Goal: Navigation & Orientation: Find specific page/section

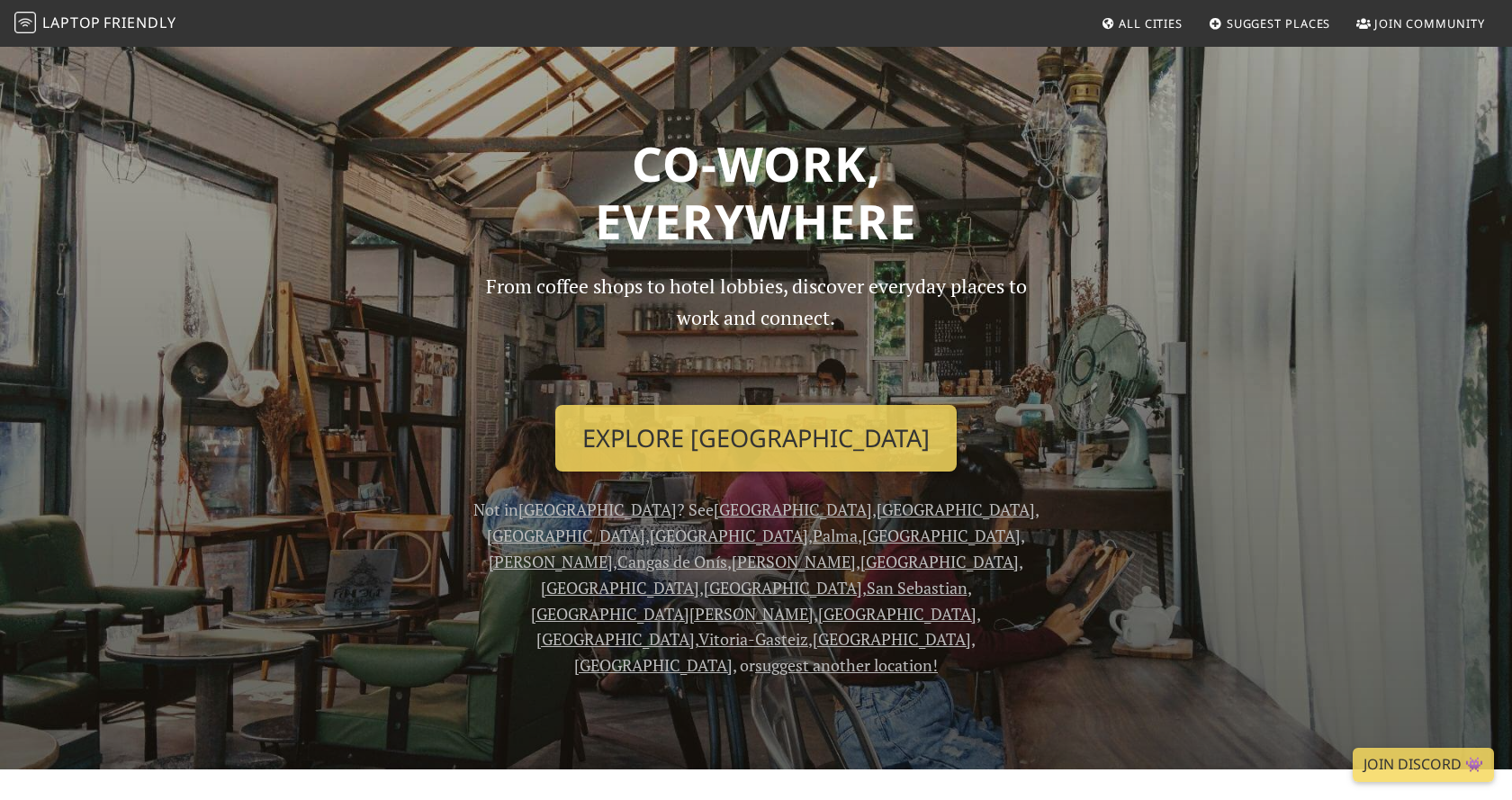
click at [645, 524] on link "[GEOGRAPHIC_DATA]" at bounding box center [565, 535] width 159 height 22
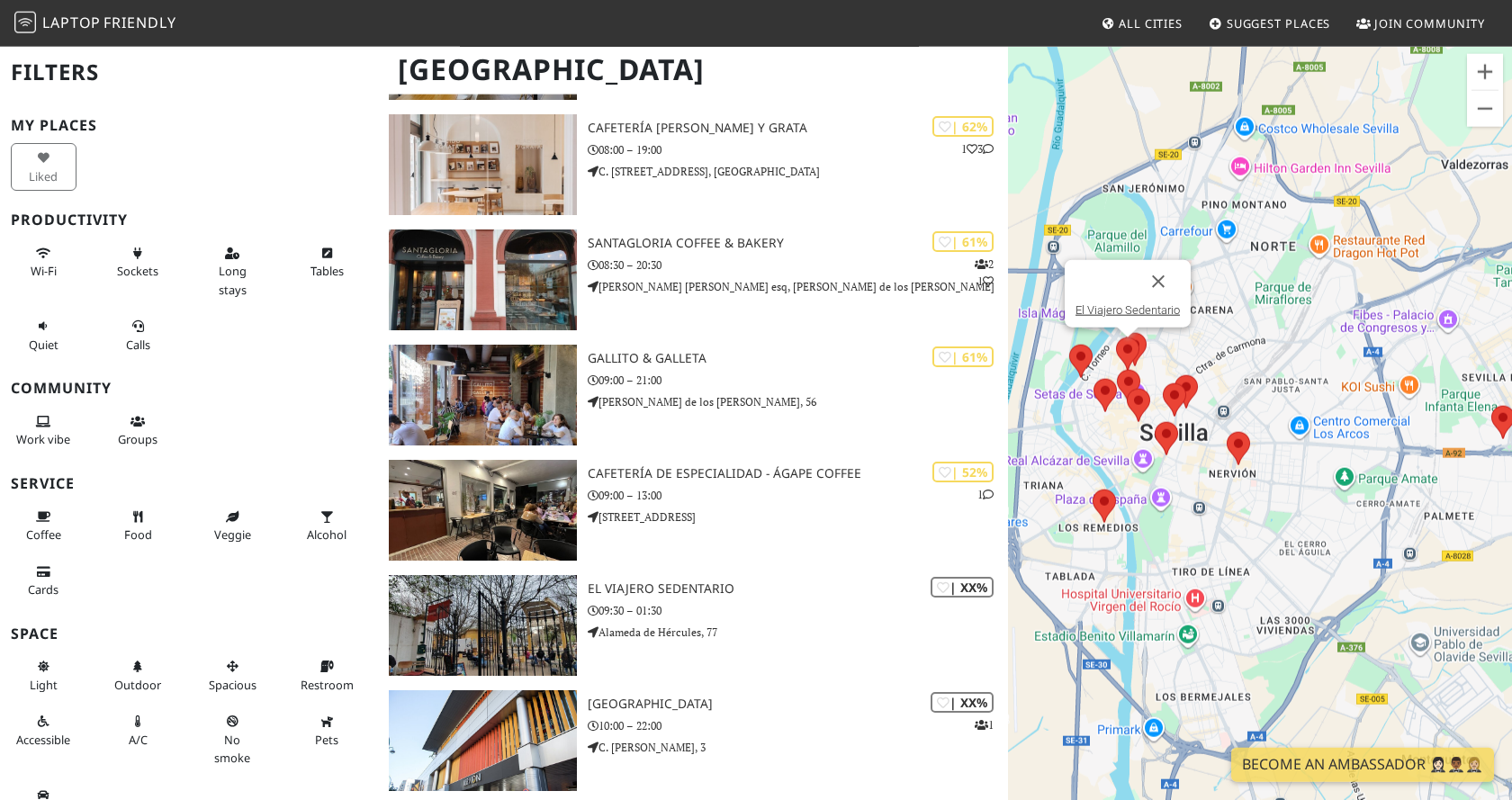
scroll to position [664, 0]
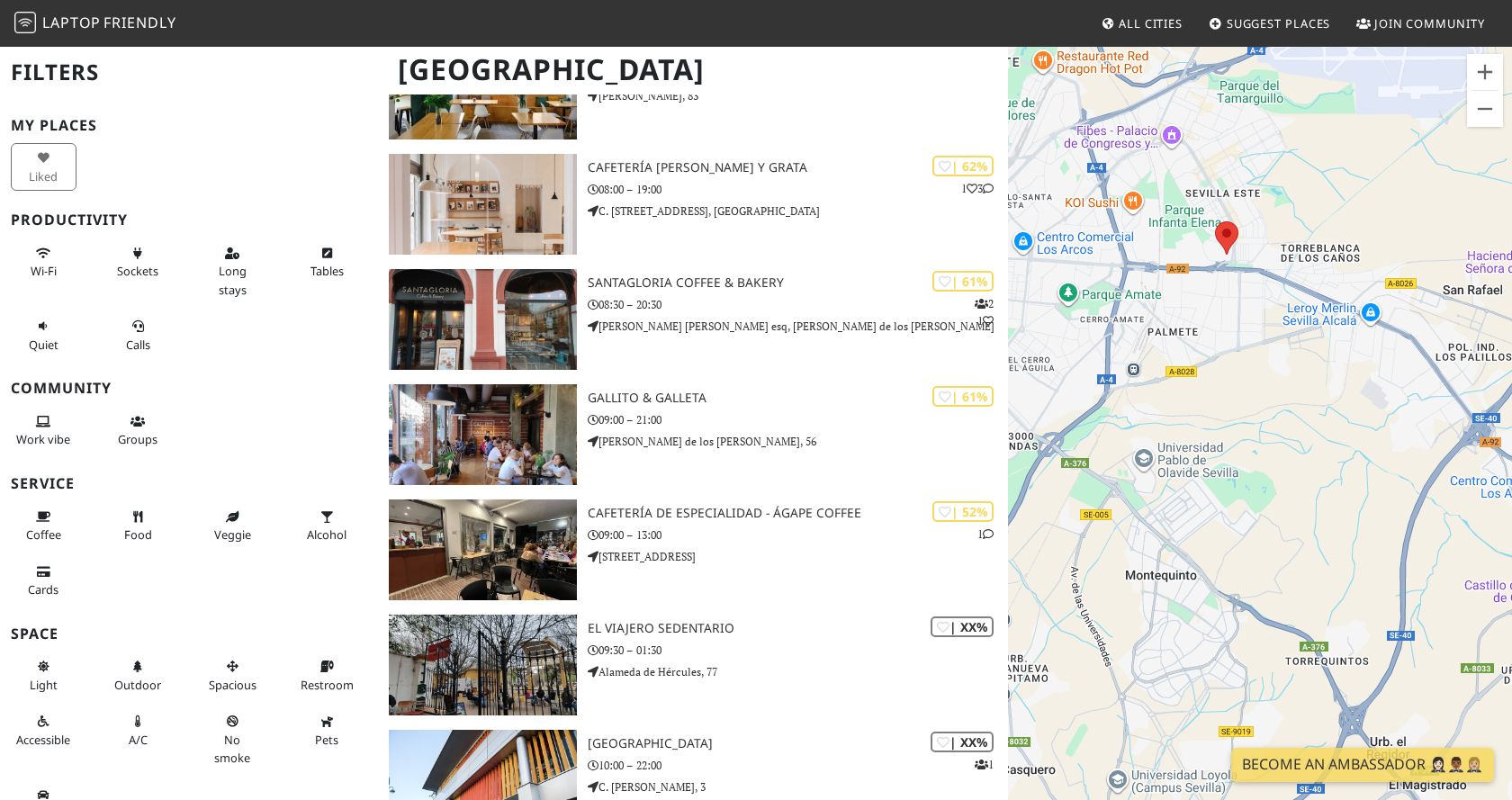
drag, startPoint x: 1241, startPoint y: 482, endPoint x: 1118, endPoint y: 281, distance: 235.6
click at [1118, 281] on div at bounding box center [1260, 445] width 504 height 800
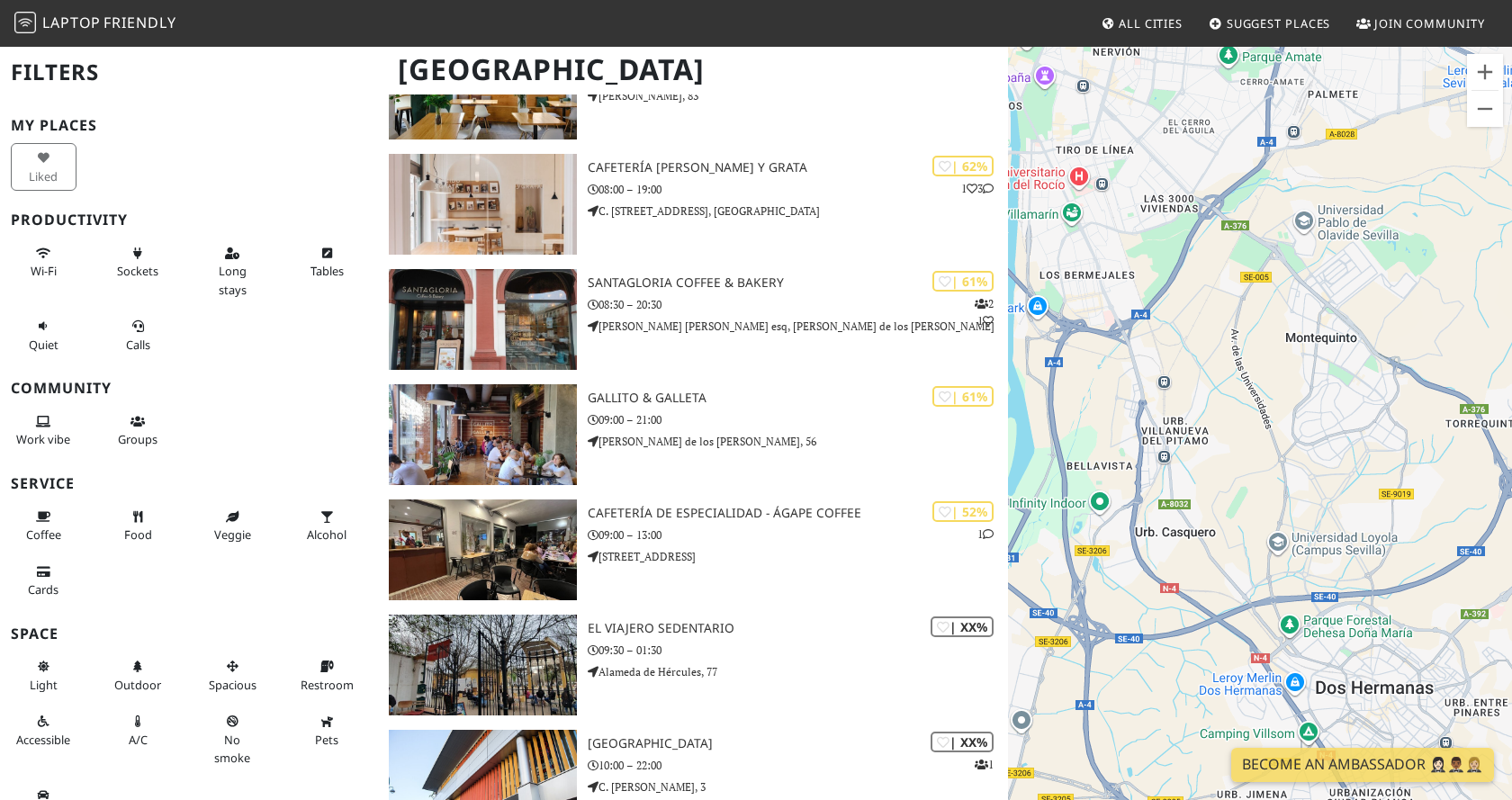
drag, startPoint x: 1254, startPoint y: 446, endPoint x: 1421, endPoint y: 223, distance: 278.6
click at [1421, 223] on div at bounding box center [1260, 445] width 504 height 800
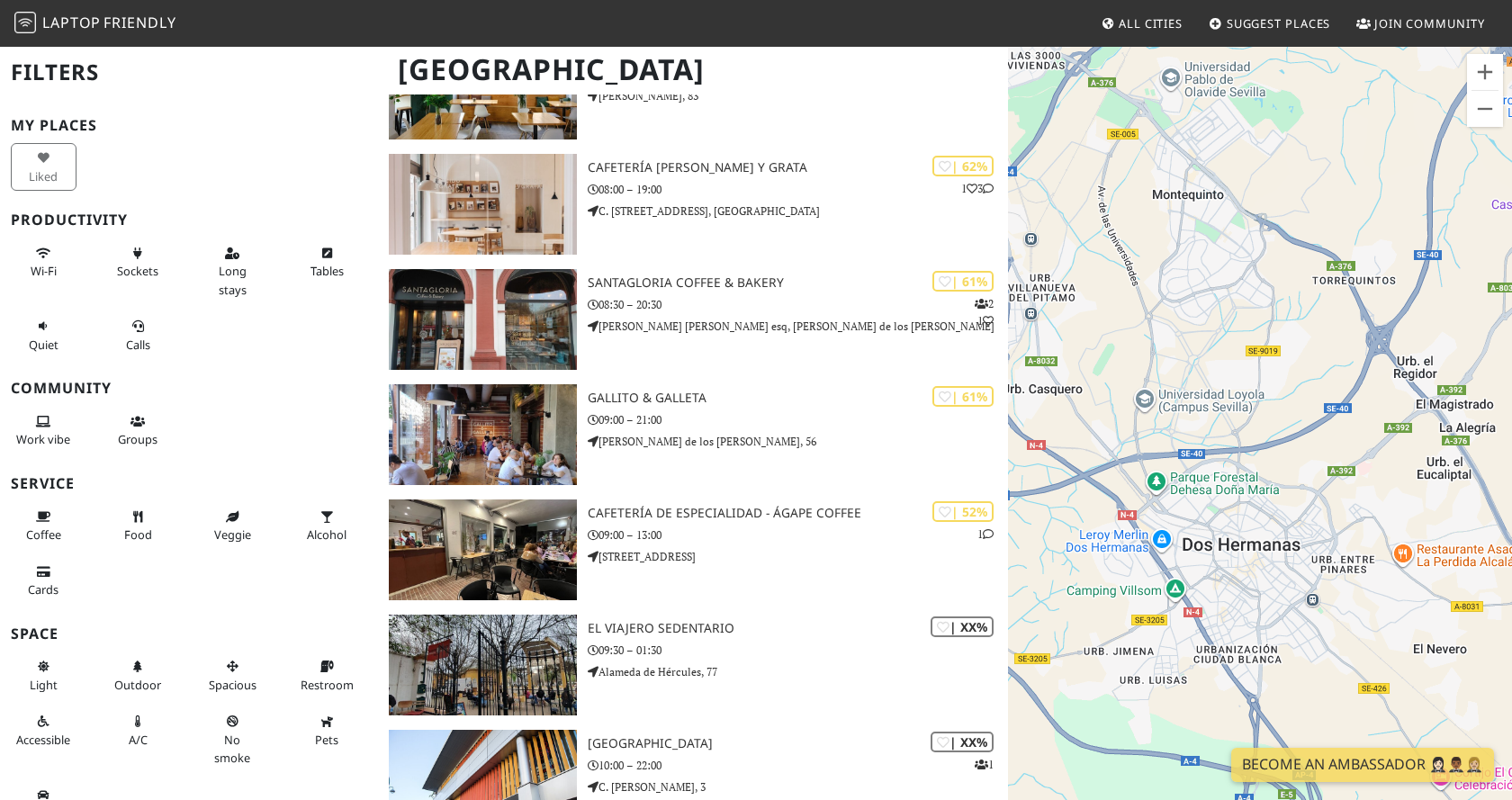
drag, startPoint x: 1363, startPoint y: 393, endPoint x: 1198, endPoint y: 219, distance: 239.8
click at [1202, 220] on div at bounding box center [1260, 445] width 504 height 800
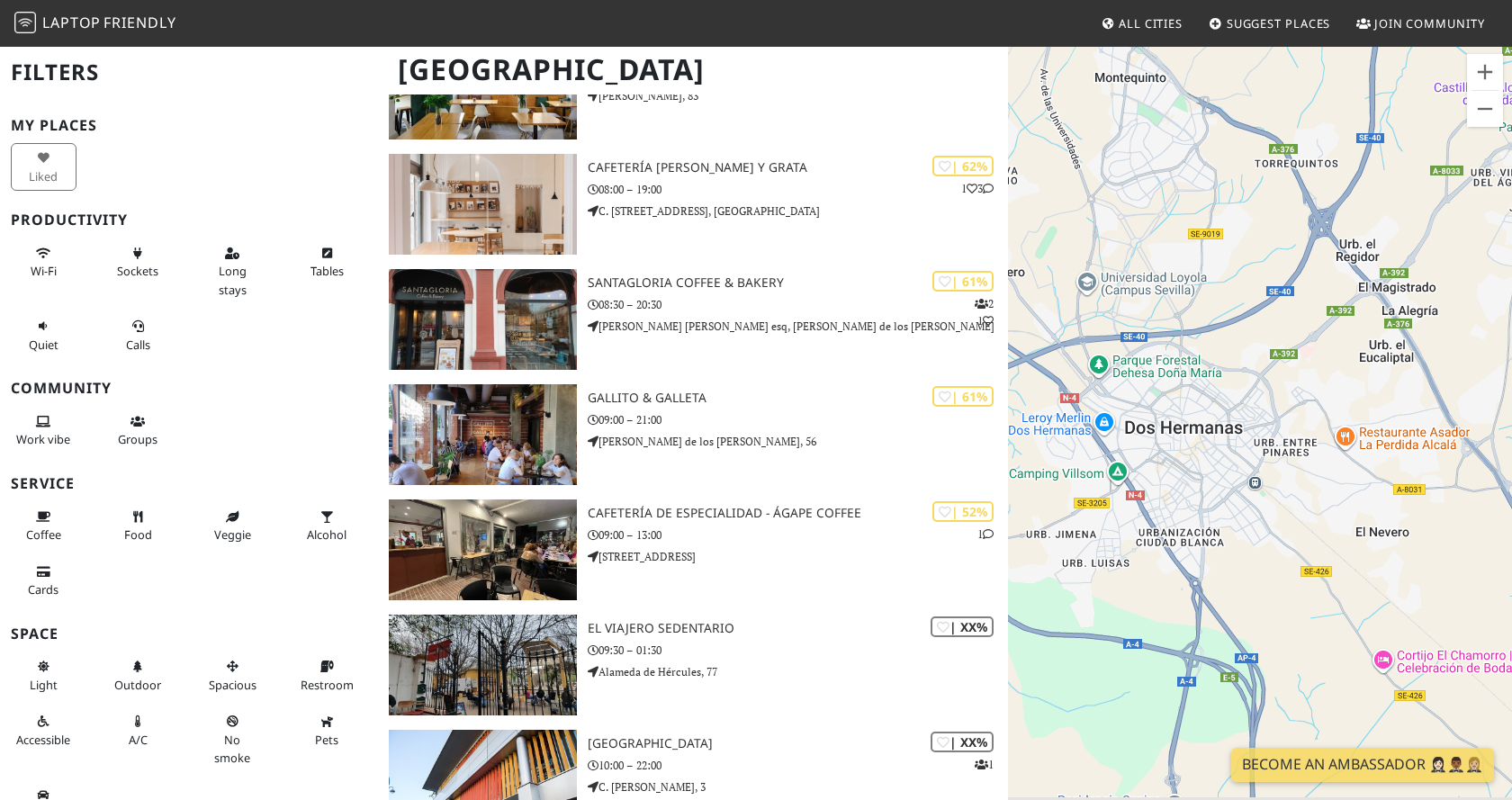
drag, startPoint x: 1253, startPoint y: 371, endPoint x: 1233, endPoint y: 332, distance: 43.8
click at [1233, 332] on div at bounding box center [1260, 445] width 504 height 800
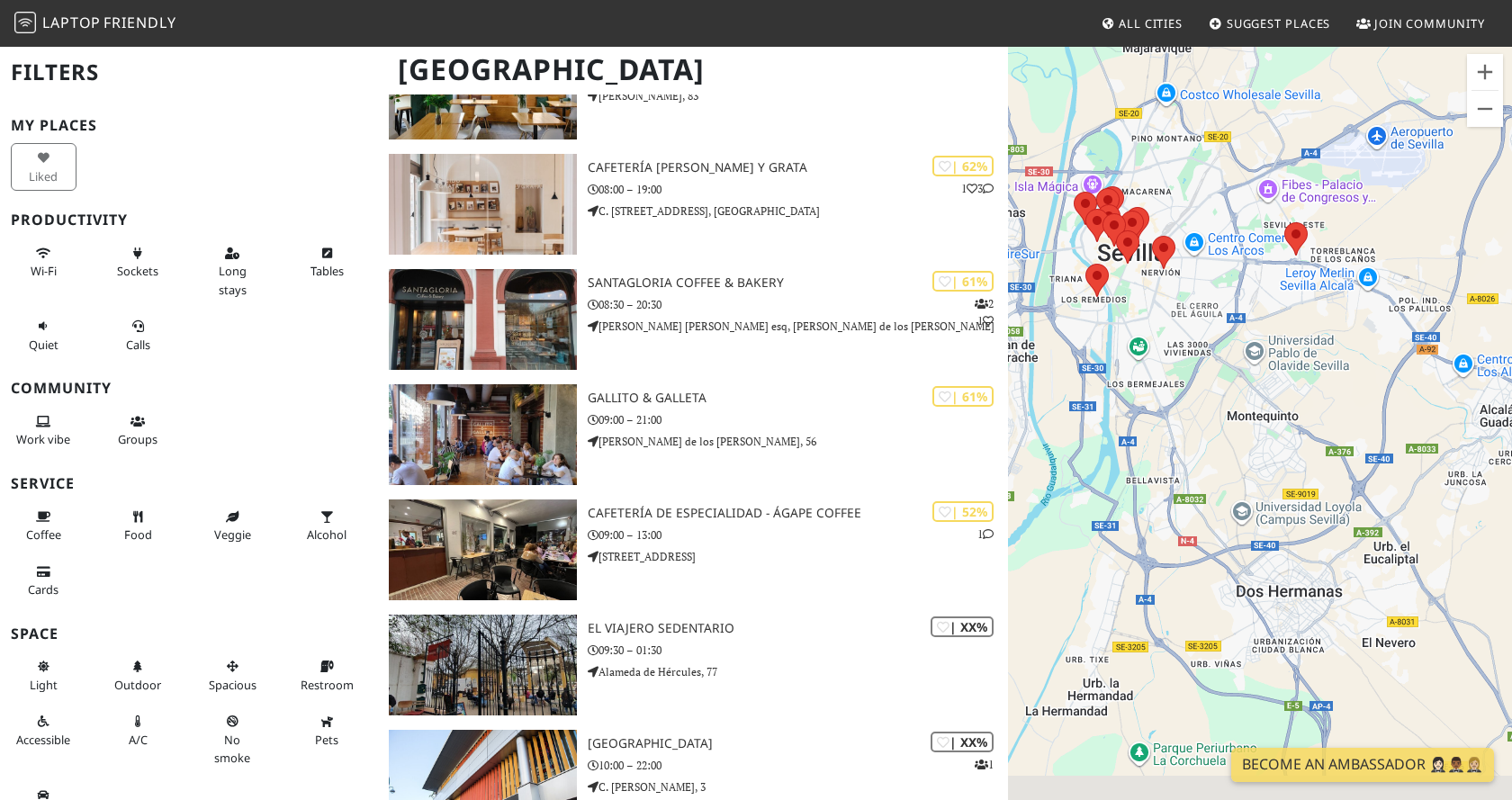
drag, startPoint x: 1320, startPoint y: 554, endPoint x: 1205, endPoint y: 394, distance: 197.0
click at [1206, 394] on div at bounding box center [1260, 445] width 504 height 800
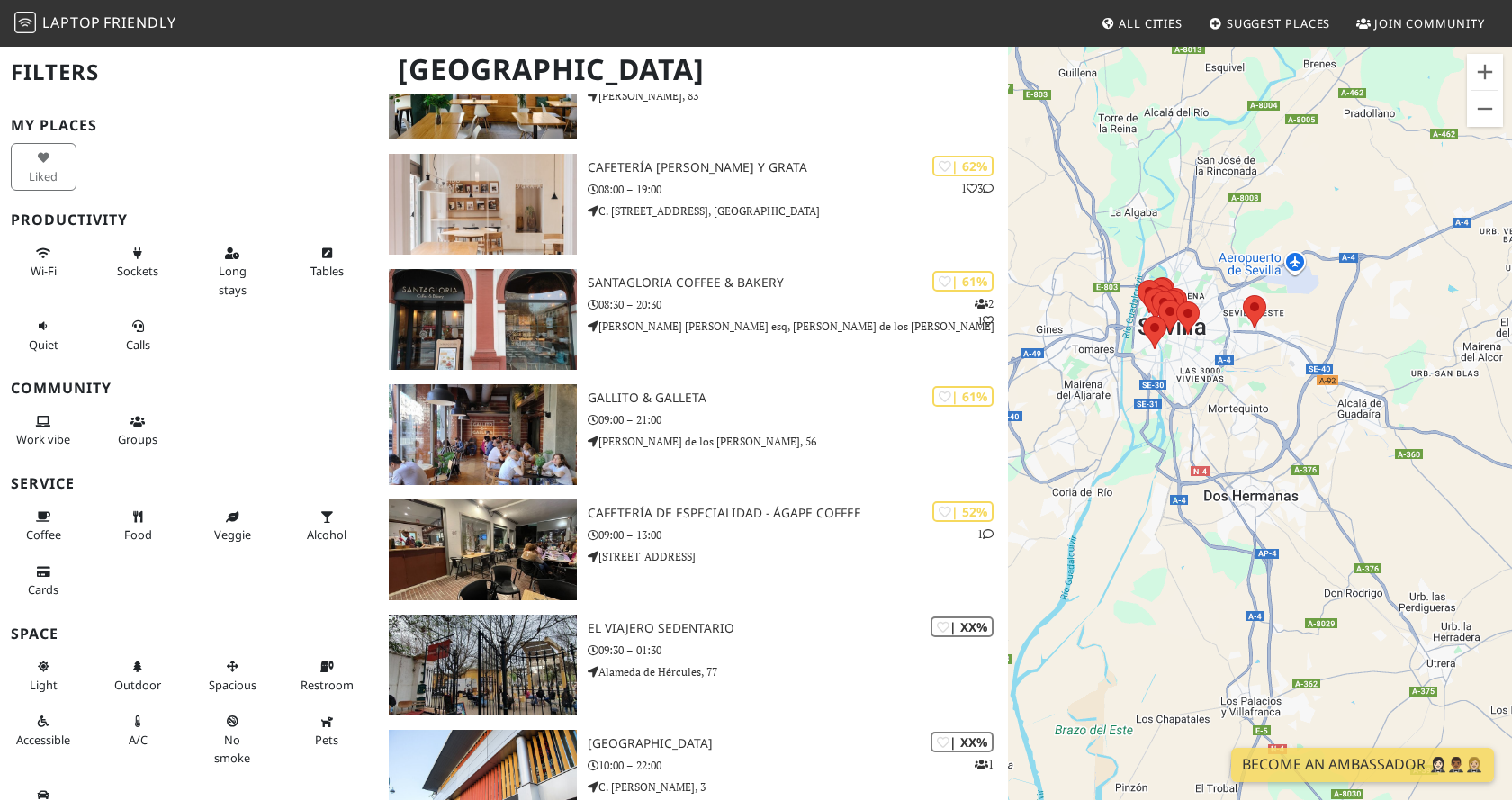
click at [1135, 22] on span "All Cities" at bounding box center [1150, 23] width 64 height 16
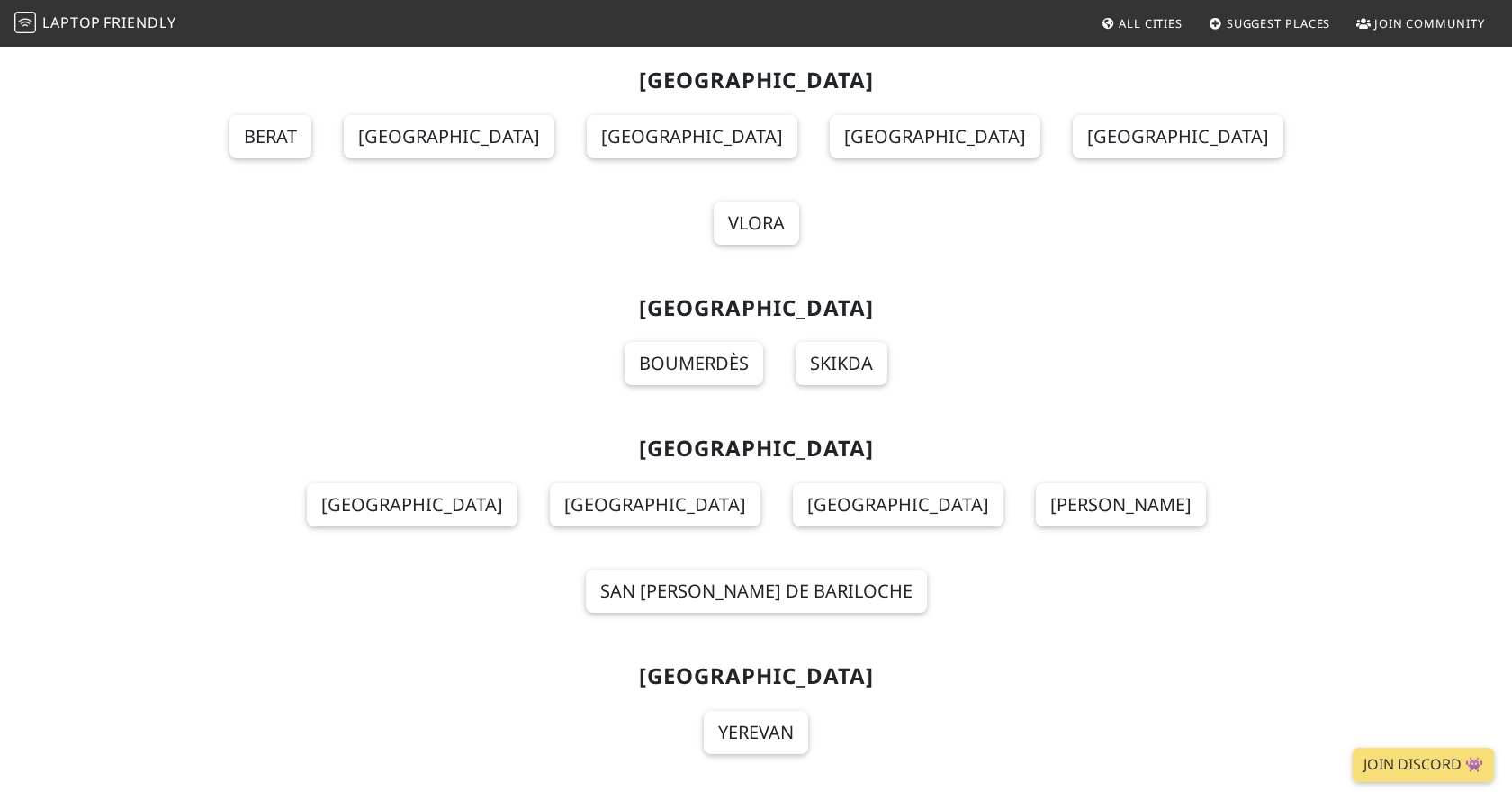
scroll to position [1010, 0]
